Goal: Find specific page/section: Find specific page/section

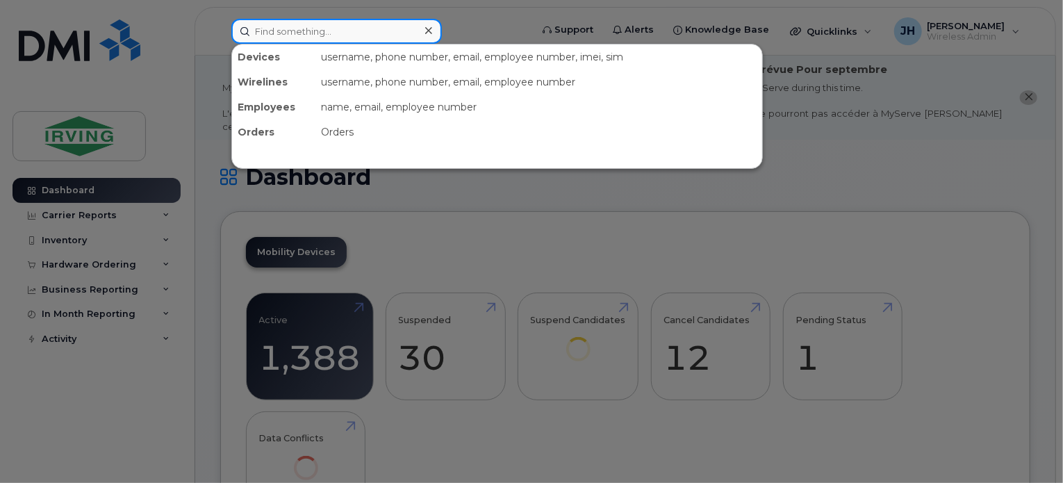
click at [275, 36] on input at bounding box center [336, 31] width 210 height 25
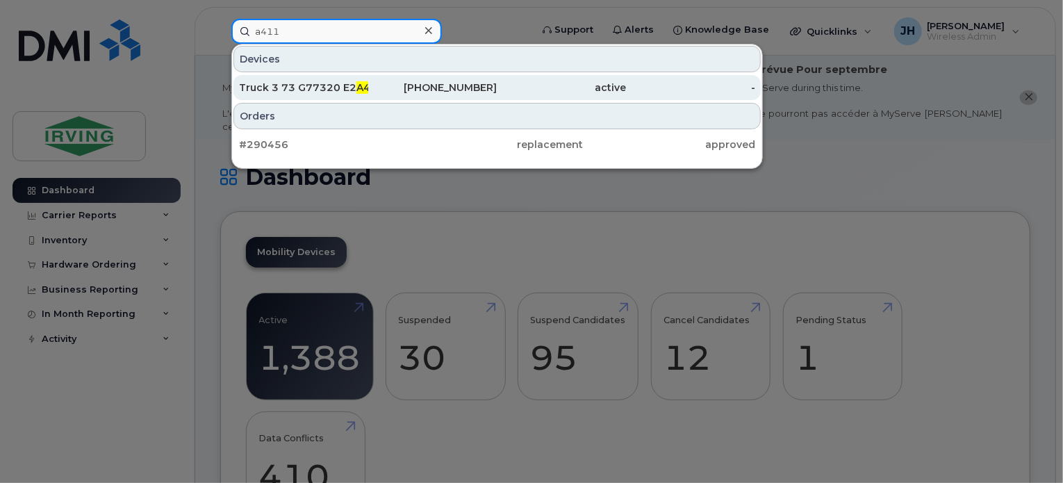
type input "a411"
click at [514, 85] on div "active" at bounding box center [561, 88] width 129 height 14
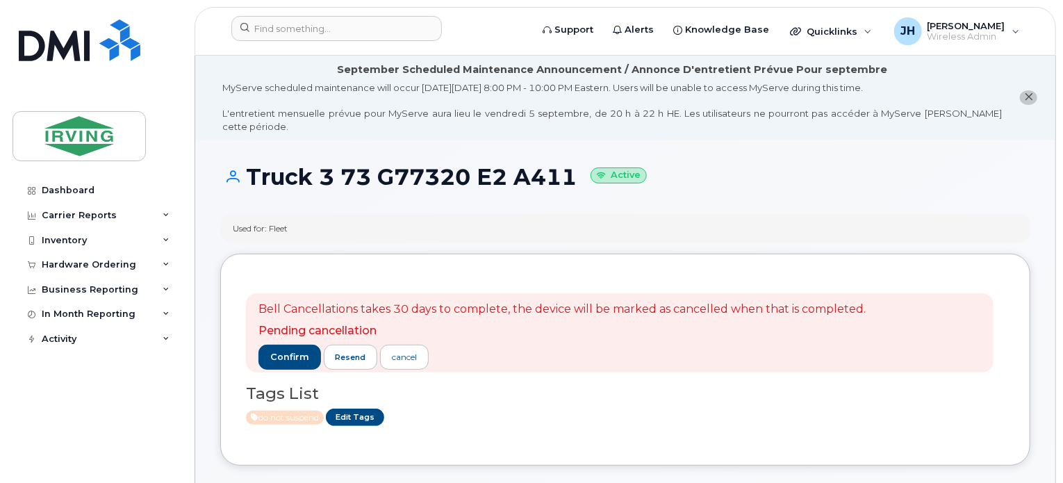
click at [647, 214] on div "Used for: Fleet" at bounding box center [625, 228] width 810 height 28
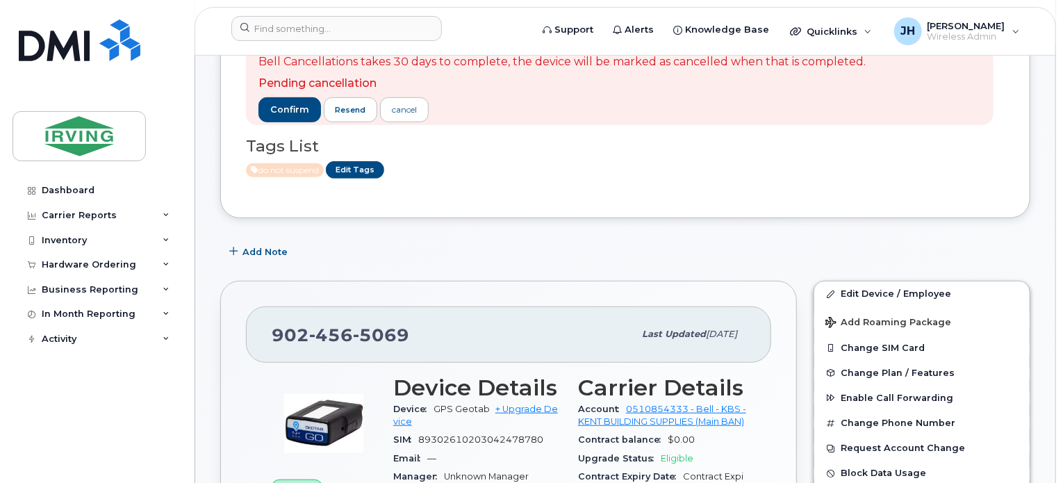
scroll to position [278, 0]
